Goal: Information Seeking & Learning: Learn about a topic

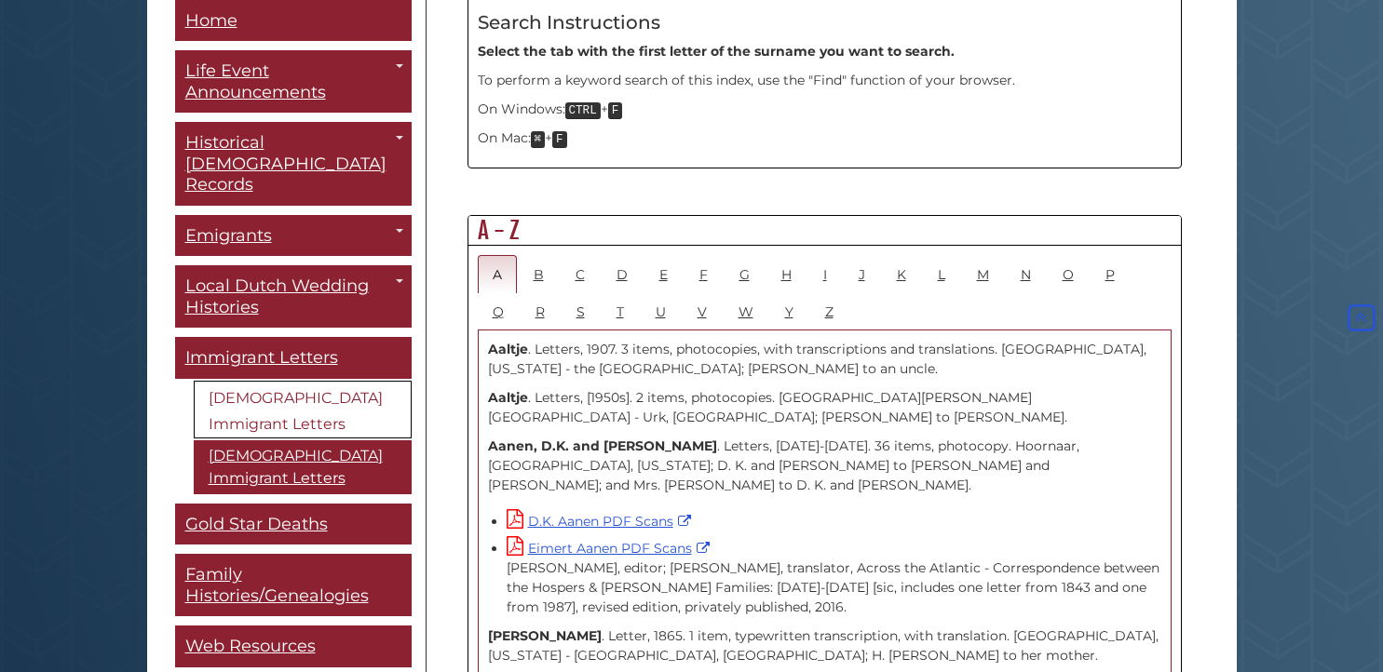
scroll to position [925, 0]
click at [690, 291] on link "V" at bounding box center [702, 310] width 39 height 38
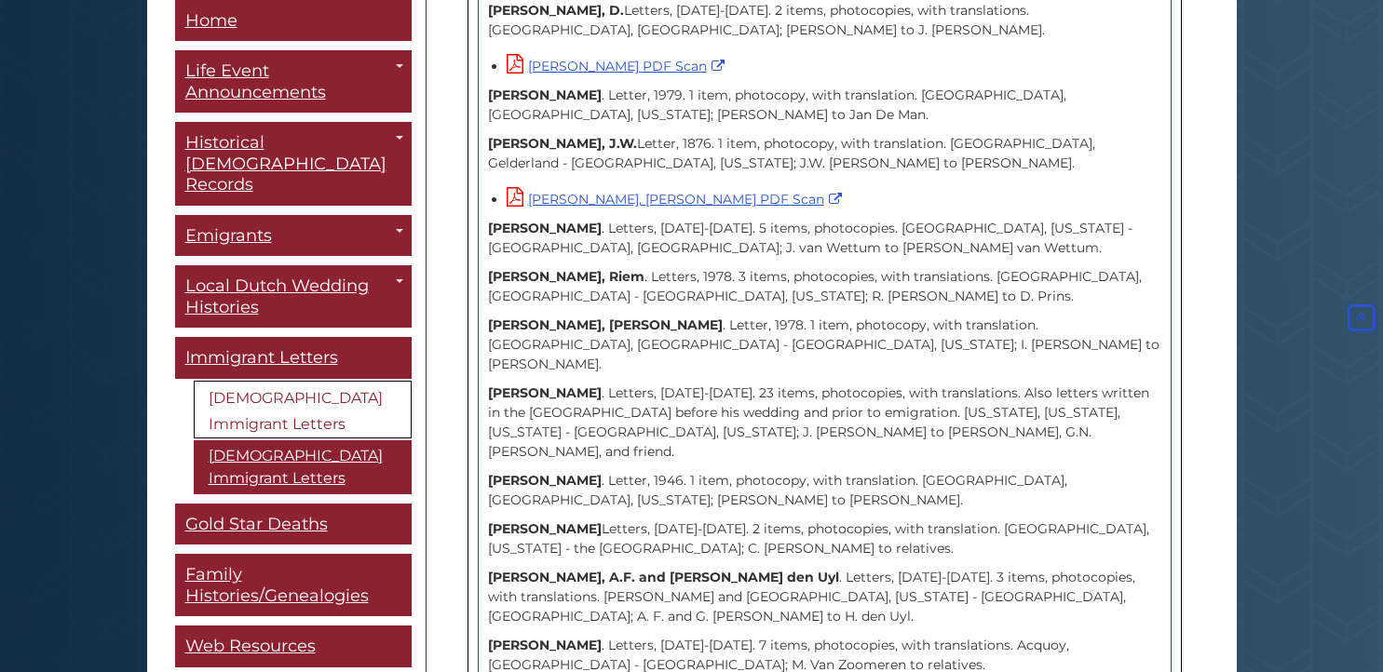
scroll to position [14759, 0]
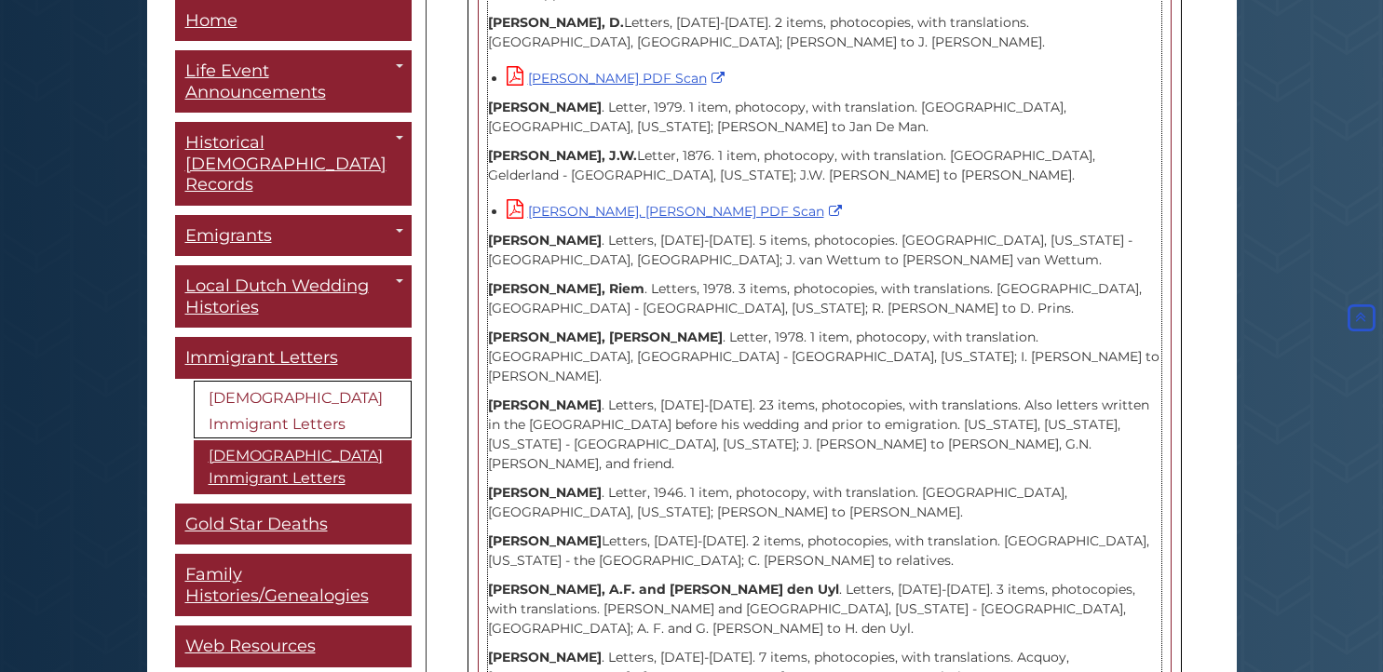
drag, startPoint x: 488, startPoint y: 186, endPoint x: 996, endPoint y: 396, distance: 549.9
copy div "[PERSON_NAME] . Letters, [DATE]-[DATE]. 7 items, photocopies, with partial tran…"
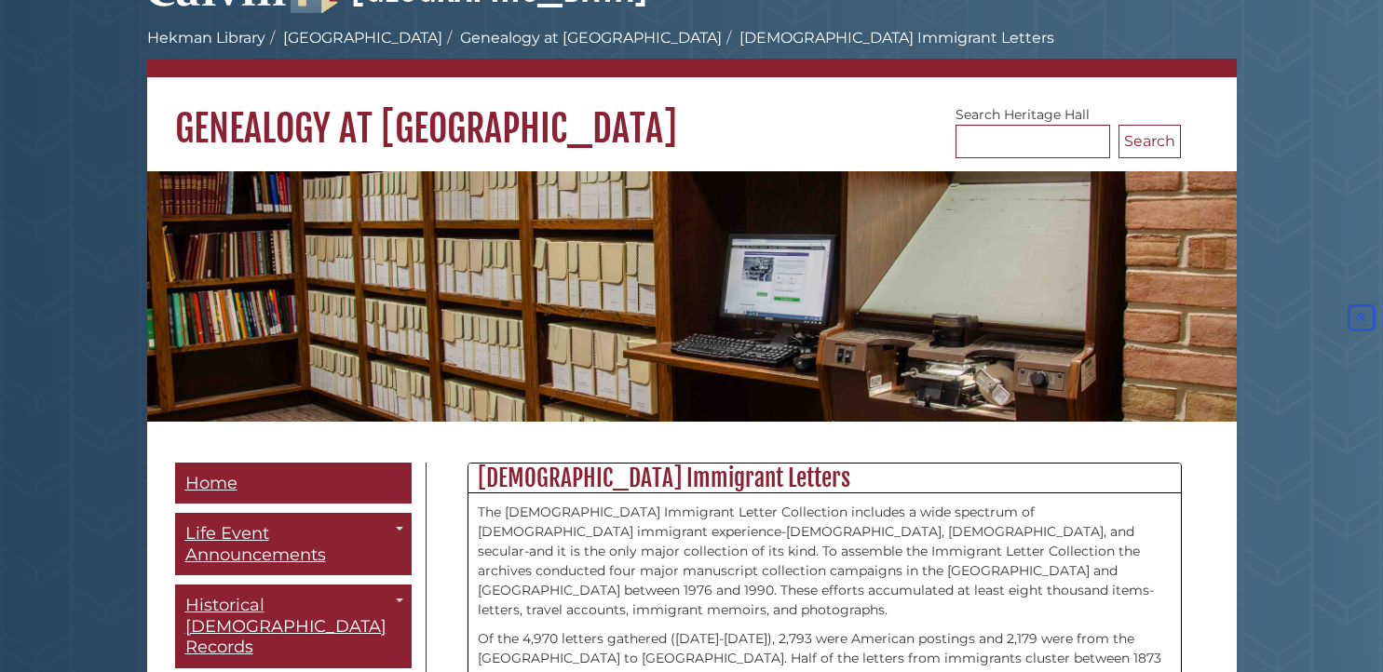
scroll to position [0, 0]
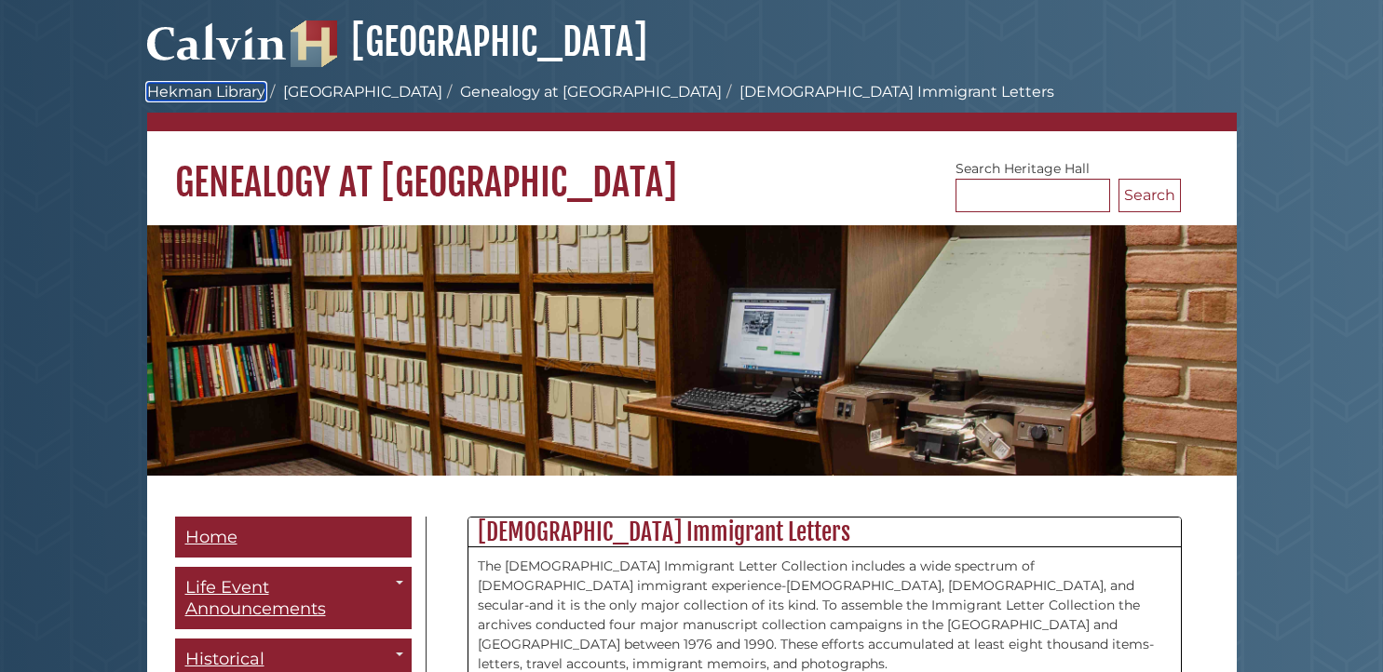
click at [220, 100] on link "Hekman Library" at bounding box center [206, 92] width 118 height 18
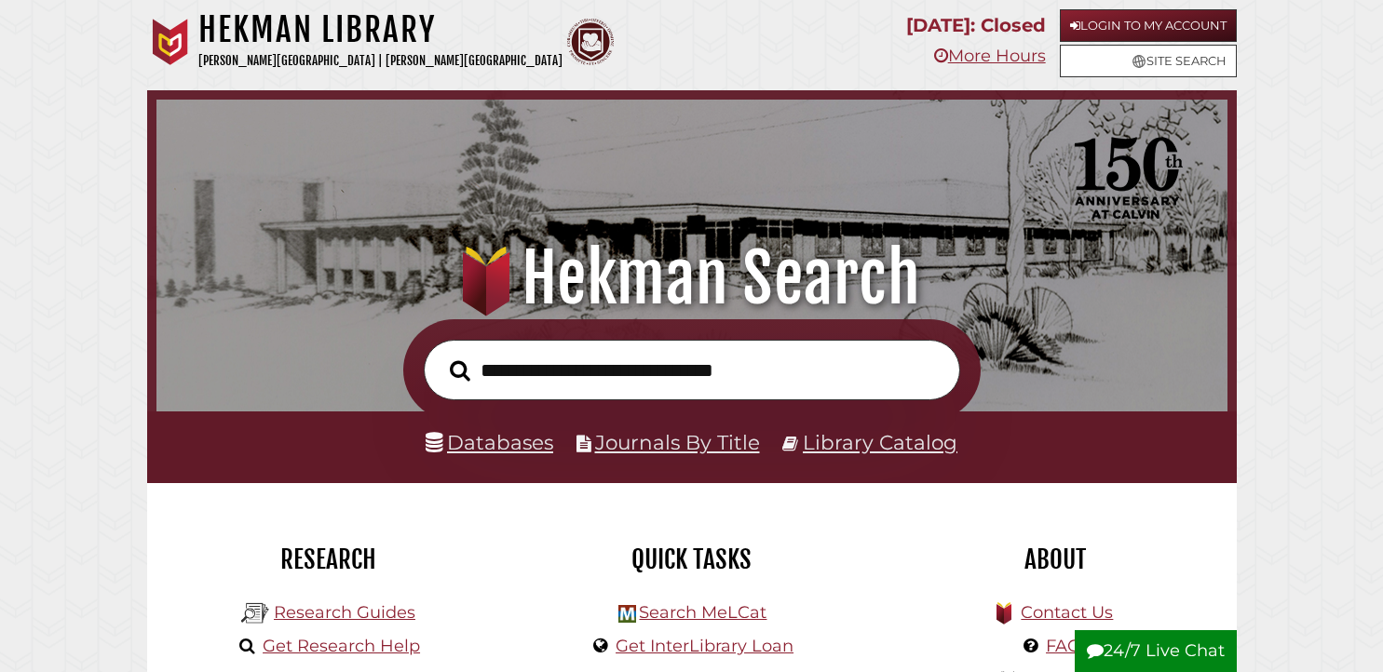
scroll to position [354, 1061]
